Goal: Task Accomplishment & Management: Use online tool/utility

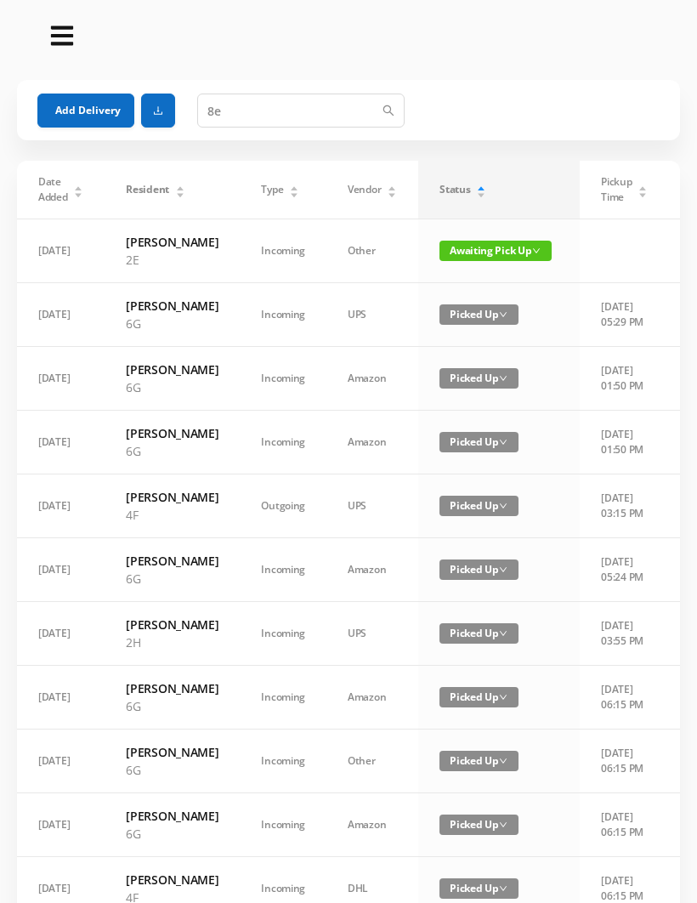
type input "8"
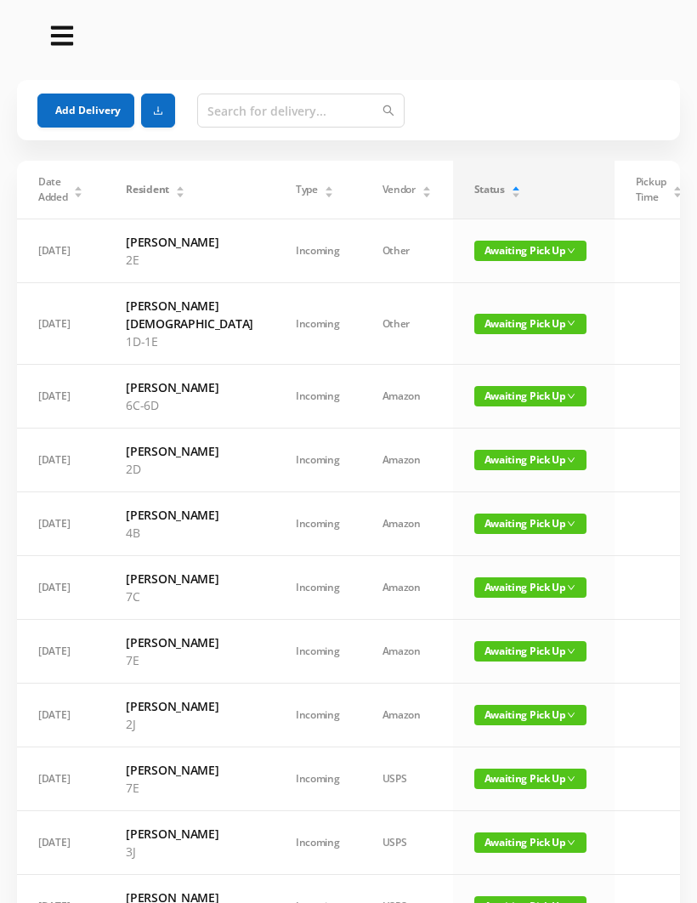
type input "8"
click at [76, 100] on button "Add Delivery" at bounding box center [85, 110] width 97 height 34
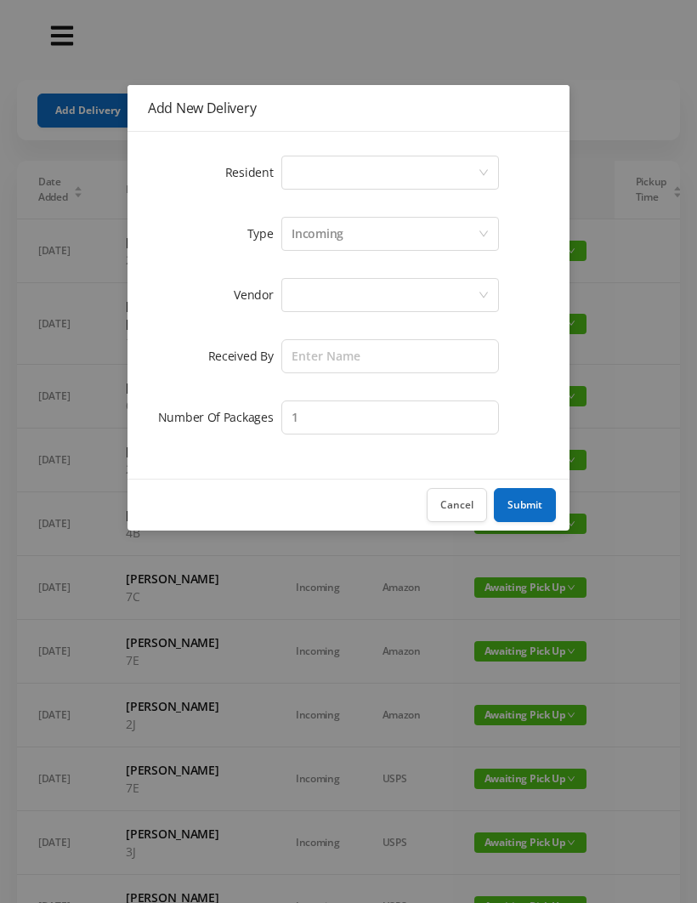
click at [292, 176] on div "Select a person" at bounding box center [385, 172] width 186 height 32
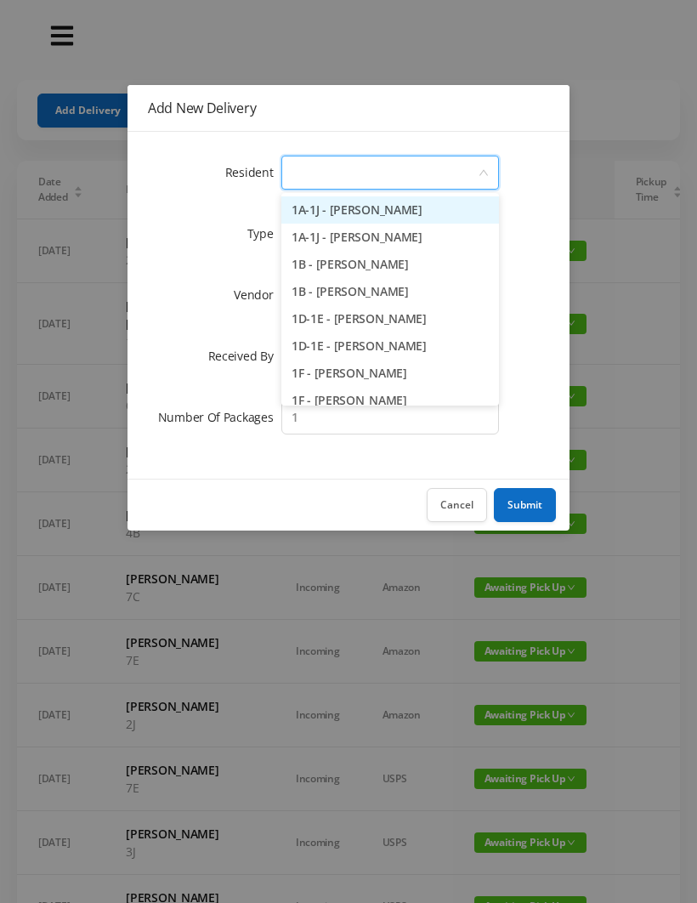
type input "8"
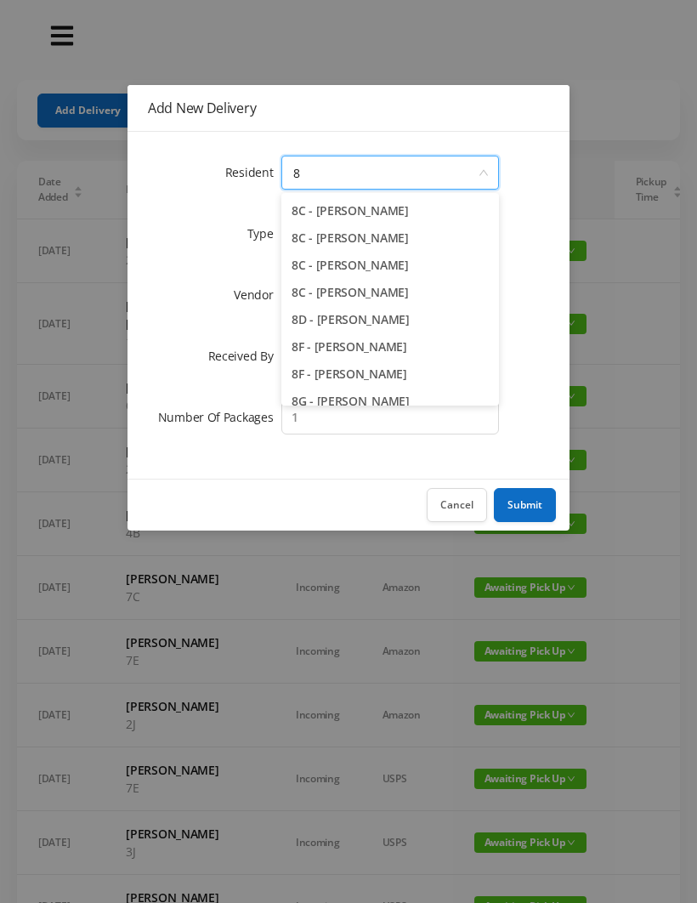
scroll to position [56, 0]
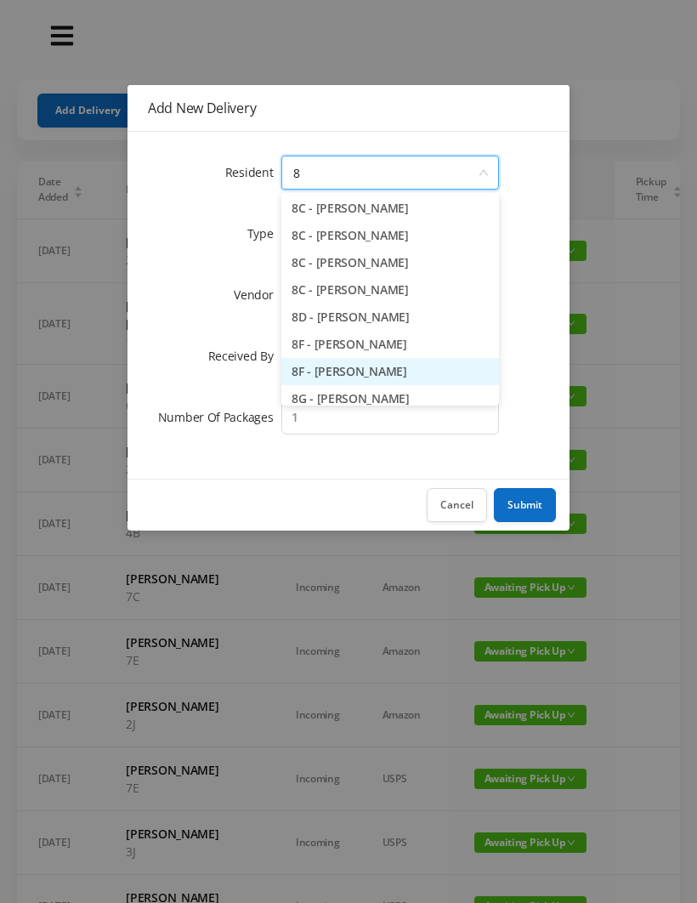
click at [348, 381] on li "8F - [PERSON_NAME]" at bounding box center [390, 371] width 218 height 27
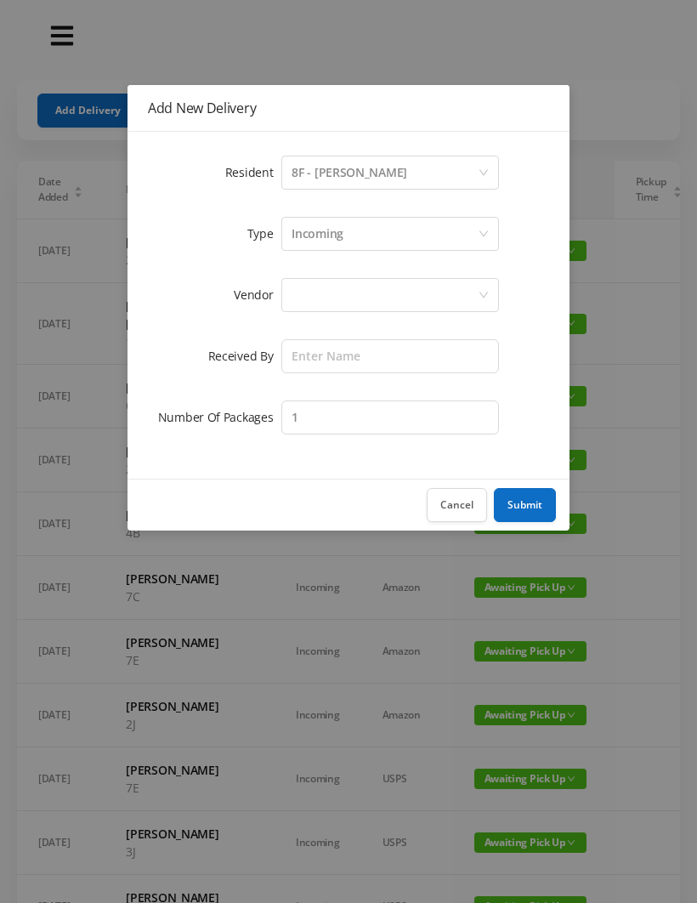
click at [313, 303] on div at bounding box center [385, 295] width 186 height 32
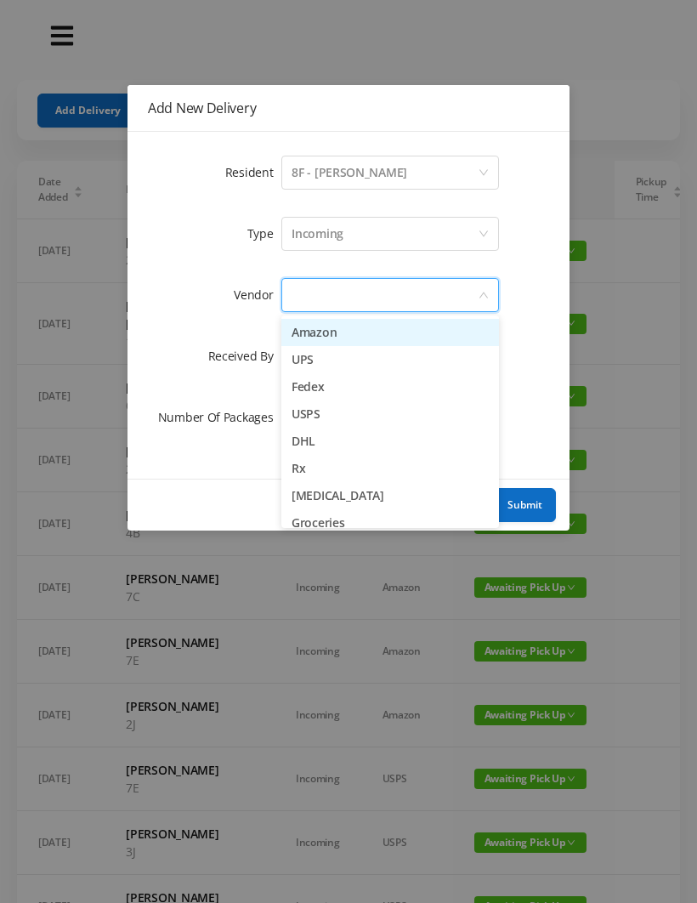
click at [340, 340] on li "Amazon" at bounding box center [390, 332] width 218 height 27
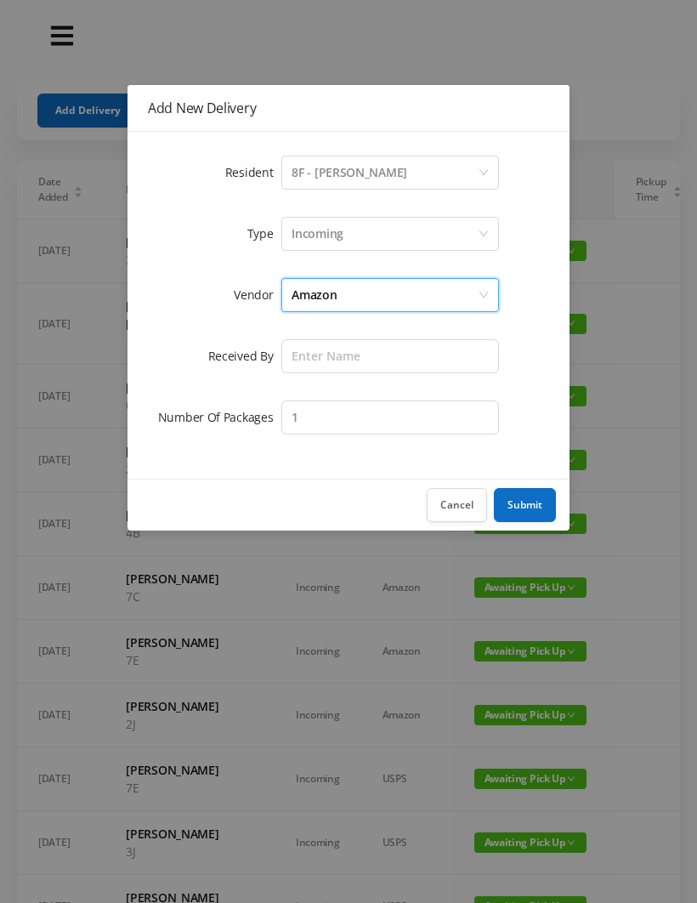
click at [353, 294] on div "Amazon" at bounding box center [385, 295] width 186 height 32
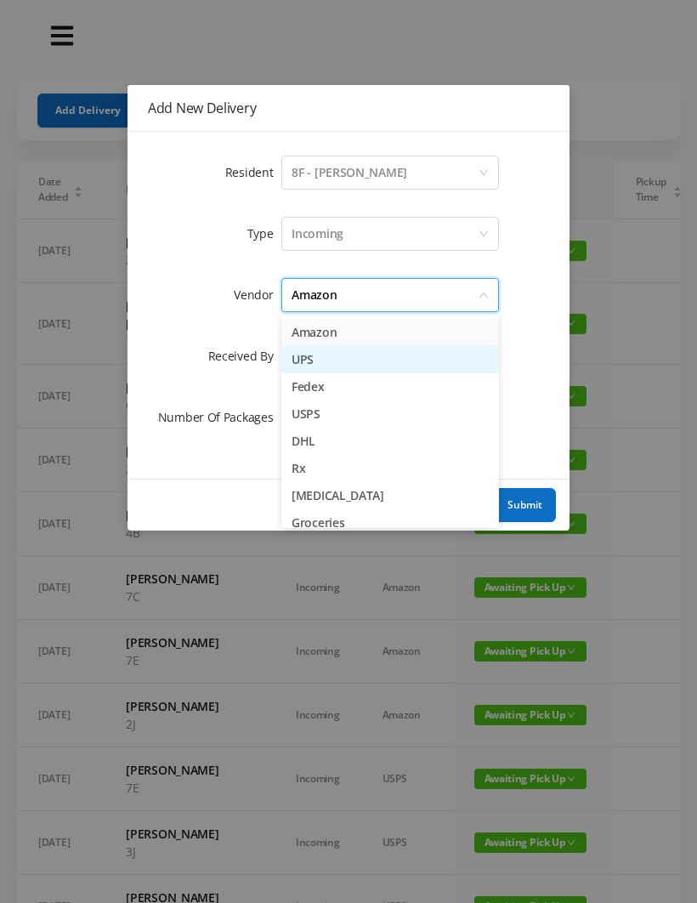
click at [319, 365] on li "UPS" at bounding box center [390, 359] width 218 height 27
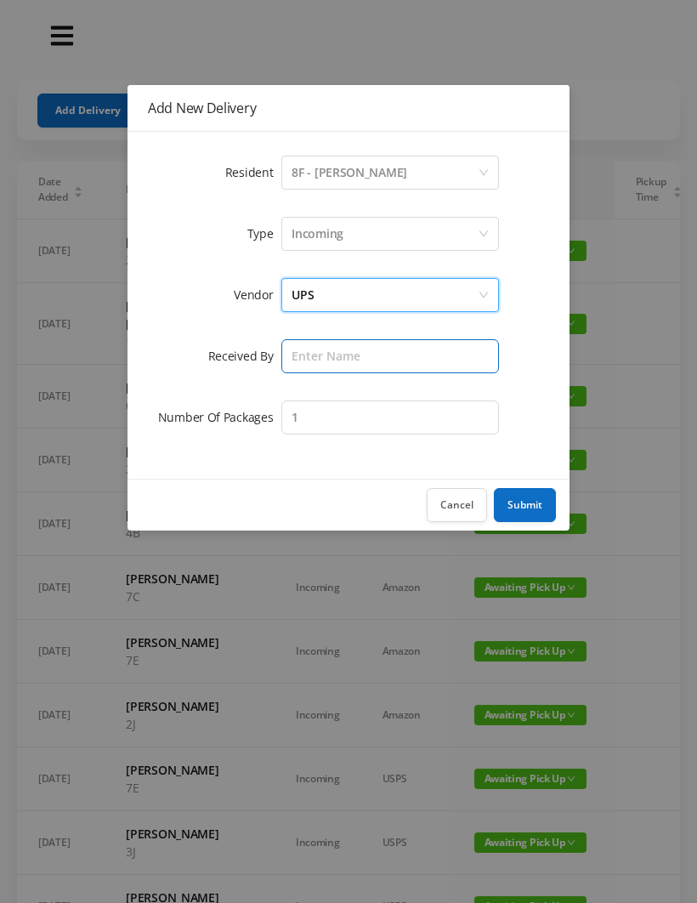
click at [303, 357] on input "text" at bounding box center [390, 356] width 218 height 34
type input "[PERSON_NAME]"
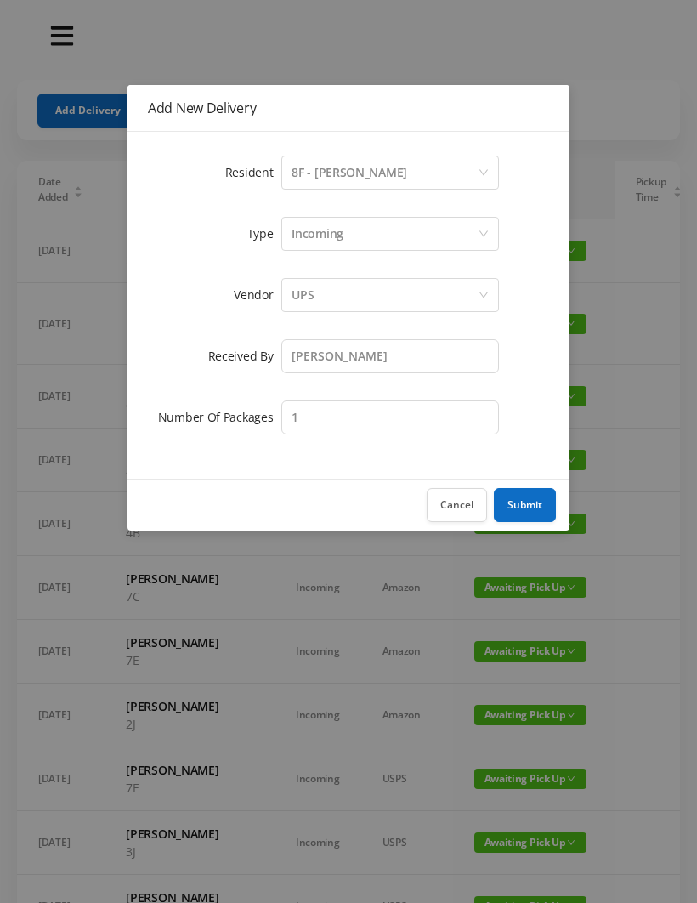
click at [544, 504] on button "Submit" at bounding box center [525, 505] width 62 height 34
